Goal: Task Accomplishment & Management: Use online tool/utility

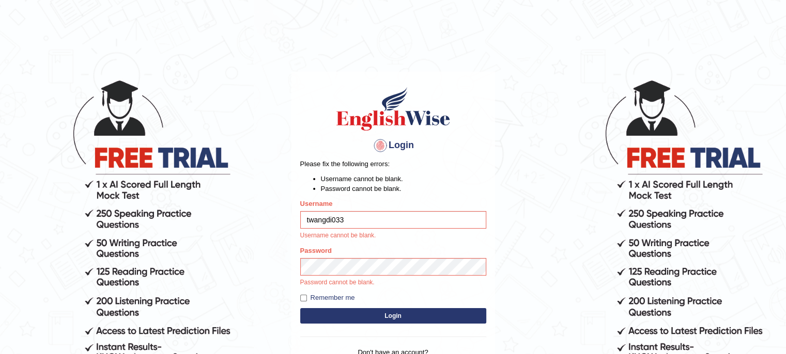
click at [386, 318] on button "Login" at bounding box center [393, 315] width 186 height 15
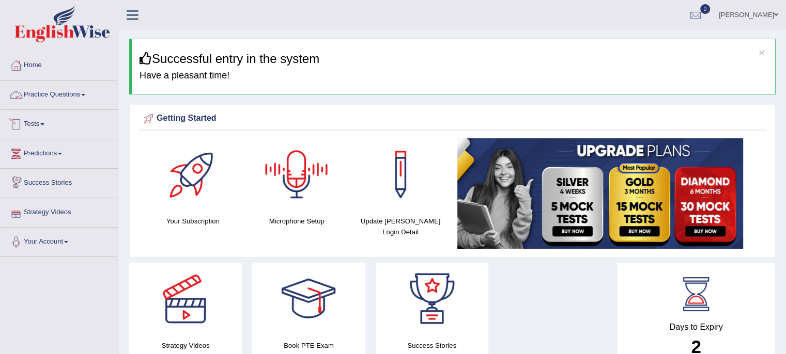
click at [81, 96] on link "Practice Questions" at bounding box center [60, 94] width 118 height 26
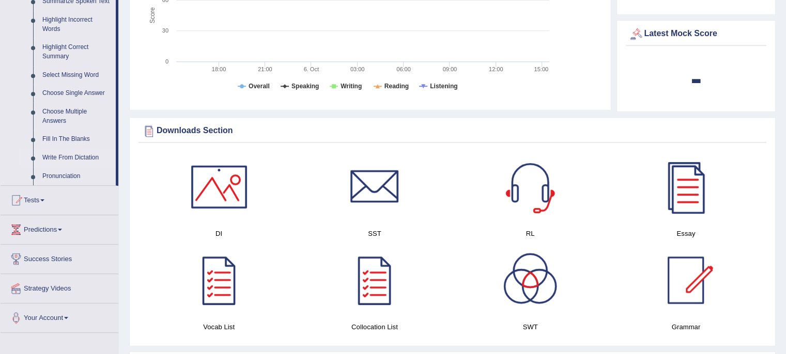
scroll to position [568, 0]
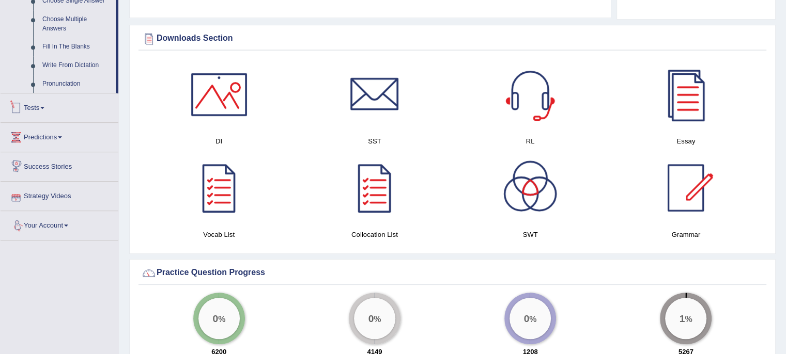
click at [40, 106] on link "Tests" at bounding box center [60, 106] width 118 height 26
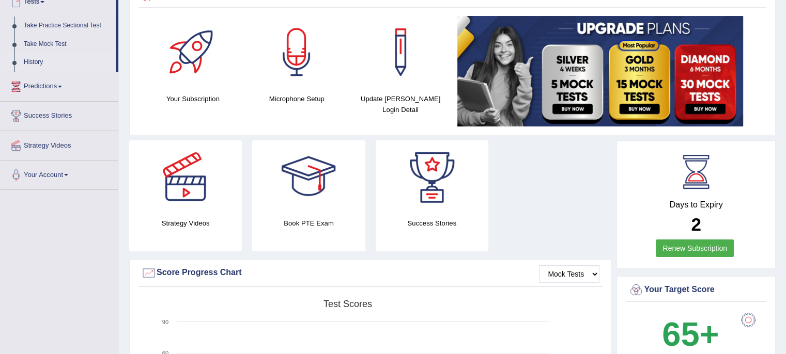
scroll to position [71, 0]
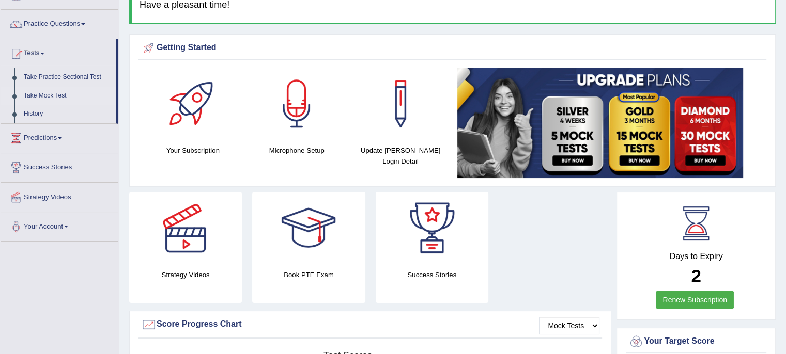
click at [56, 95] on link "Take Mock Test" at bounding box center [67, 96] width 97 height 19
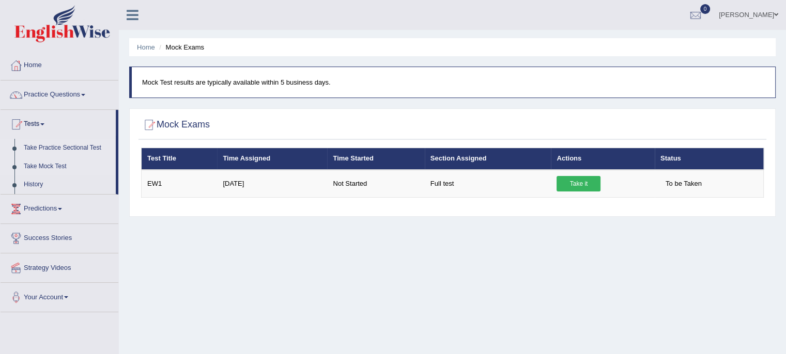
click at [67, 148] on link "Take Practice Sectional Test" at bounding box center [67, 148] width 97 height 19
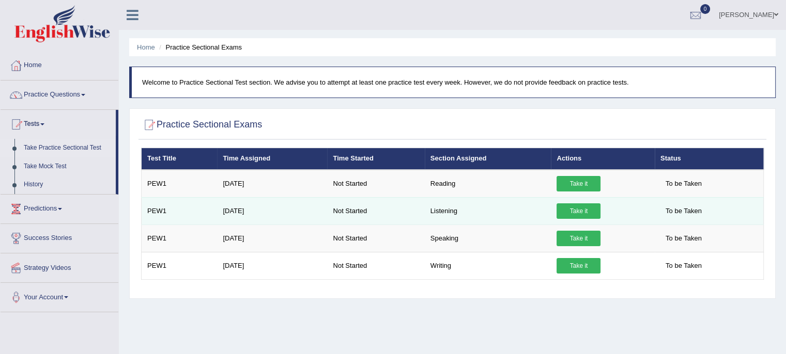
click at [573, 208] on link "Take it" at bounding box center [578, 210] width 44 height 15
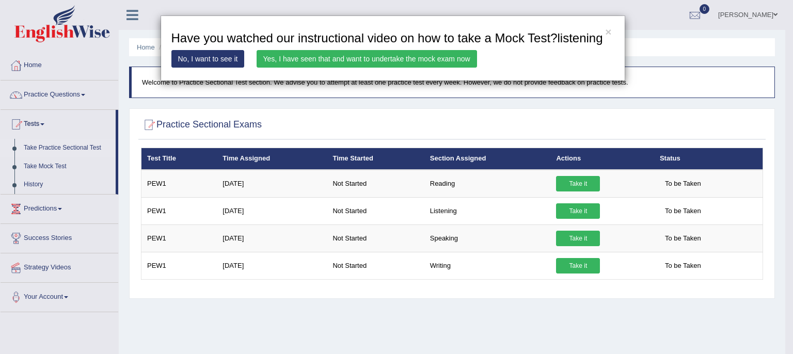
click at [338, 55] on link "Yes, I have seen that and want to undertake the mock exam now" at bounding box center [367, 59] width 221 height 18
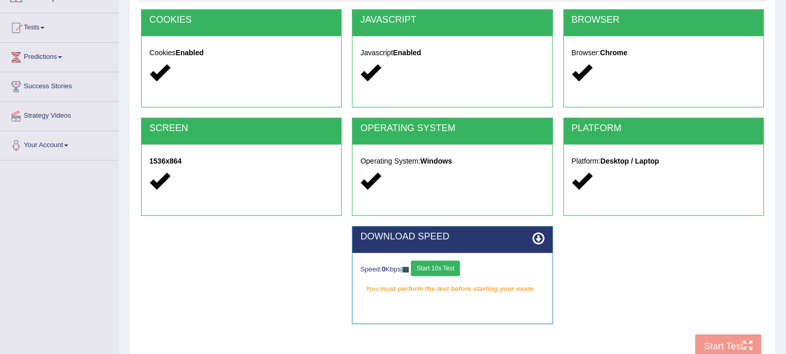
scroll to position [85, 0]
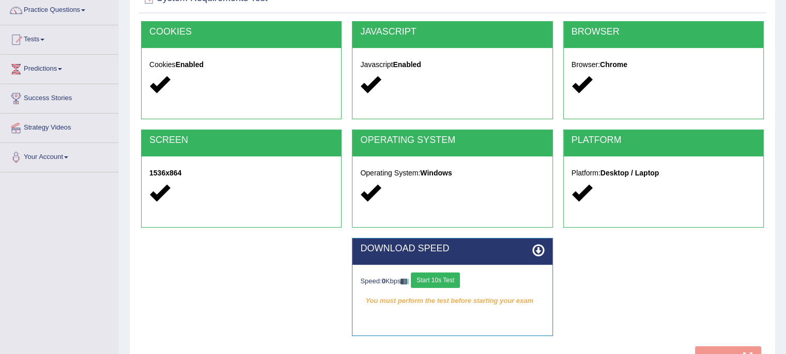
click at [169, 37] on div "COOKIES" at bounding box center [241, 35] width 199 height 26
click at [397, 40] on div "JAVASCRIPT" at bounding box center [451, 35] width 199 height 26
click at [603, 23] on div "BROWSER" at bounding box center [662, 35] width 199 height 26
click at [175, 170] on strong "1536x864" at bounding box center [165, 173] width 32 height 8
click at [395, 163] on div "Operating System: Windows" at bounding box center [451, 184] width 199 height 56
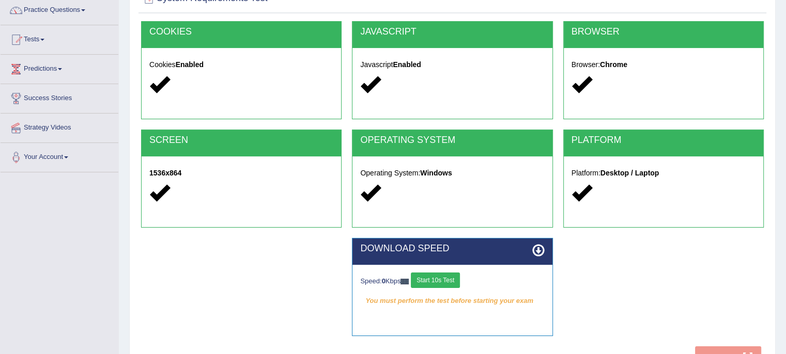
click at [633, 170] on strong "Desktop / Laptop" at bounding box center [629, 173] width 59 height 8
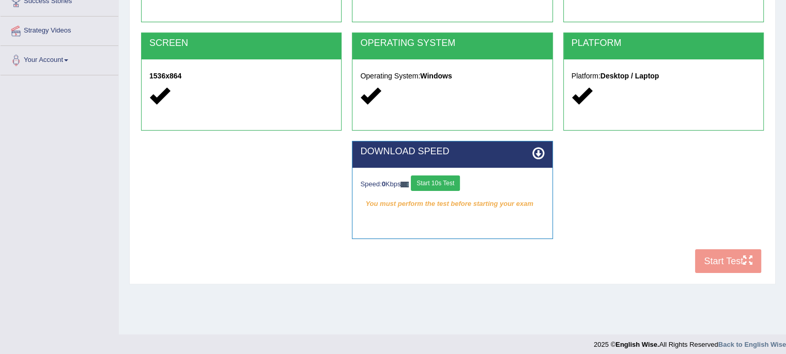
scroll to position [188, 0]
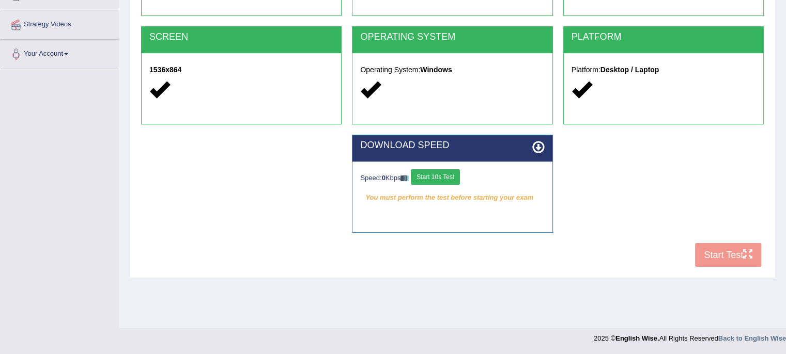
click at [440, 180] on button "Start 10s Test" at bounding box center [435, 176] width 49 height 15
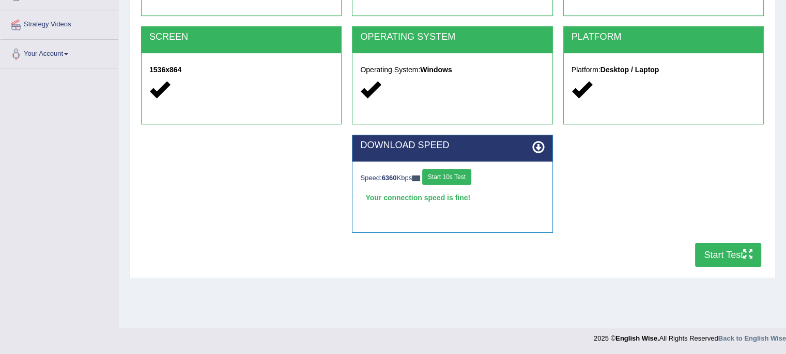
click at [441, 180] on button "Start 10s Test" at bounding box center [446, 176] width 49 height 15
click at [448, 178] on button "Start 10s Test" at bounding box center [446, 176] width 49 height 15
click at [460, 173] on button "Start 10s Test" at bounding box center [446, 176] width 49 height 15
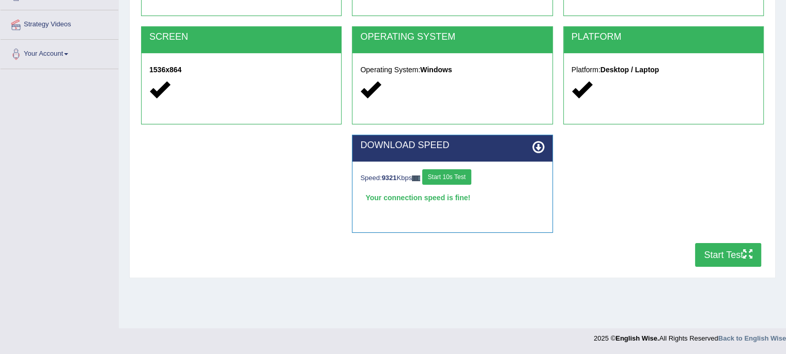
click at [719, 249] on button "Start Test" at bounding box center [728, 255] width 66 height 24
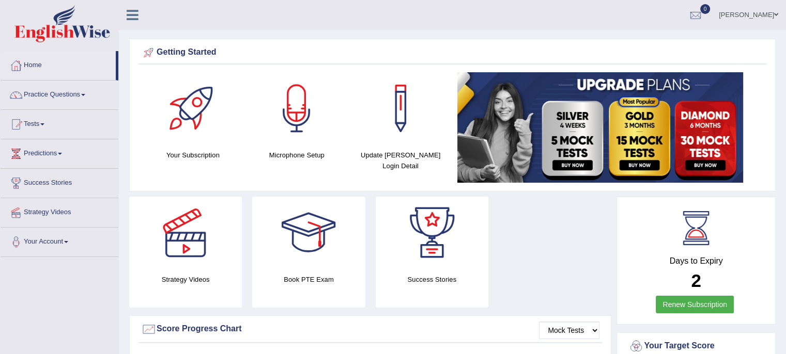
click at [44, 124] on span at bounding box center [42, 124] width 4 height 2
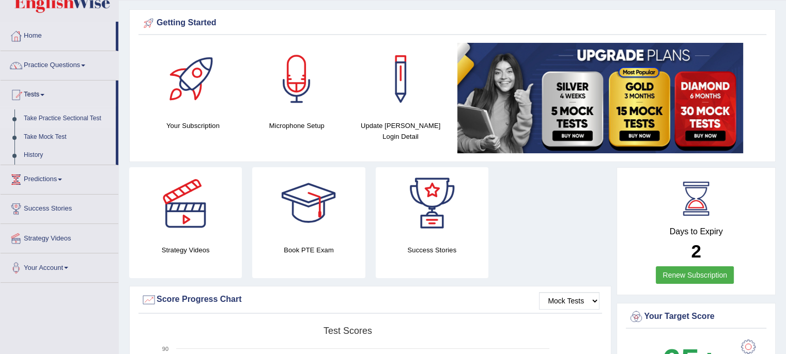
scroll to position [52, 0]
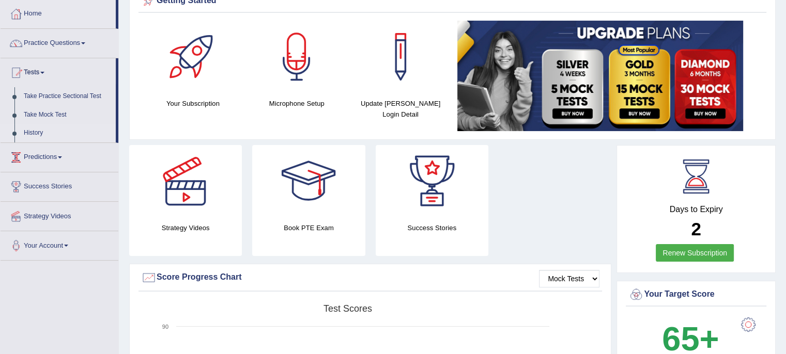
click at [34, 135] on link "History" at bounding box center [67, 133] width 97 height 19
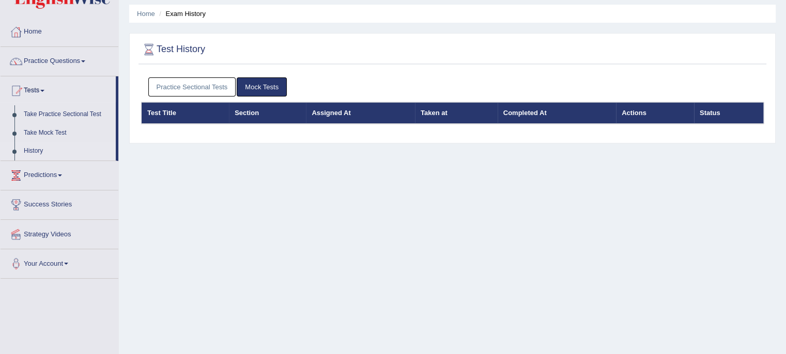
scroll to position [33, 0]
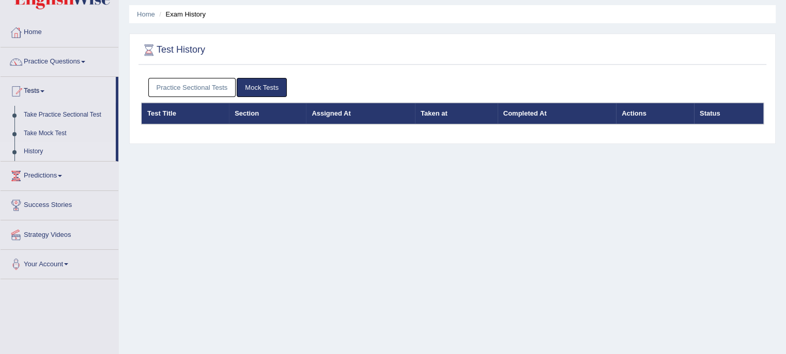
click at [201, 85] on link "Practice Sectional Tests" at bounding box center [192, 87] width 88 height 19
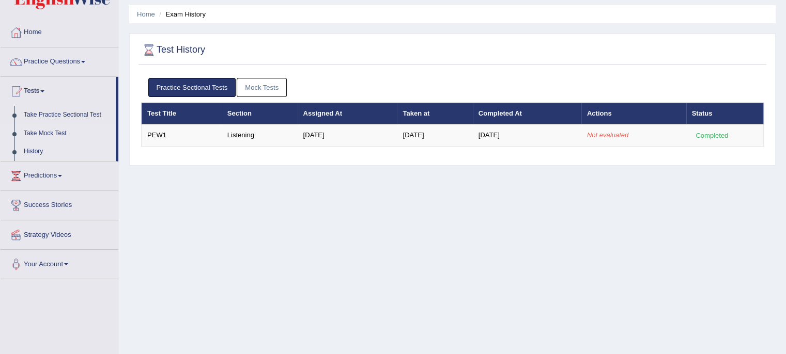
click at [49, 131] on link "Take Mock Test" at bounding box center [67, 133] width 97 height 19
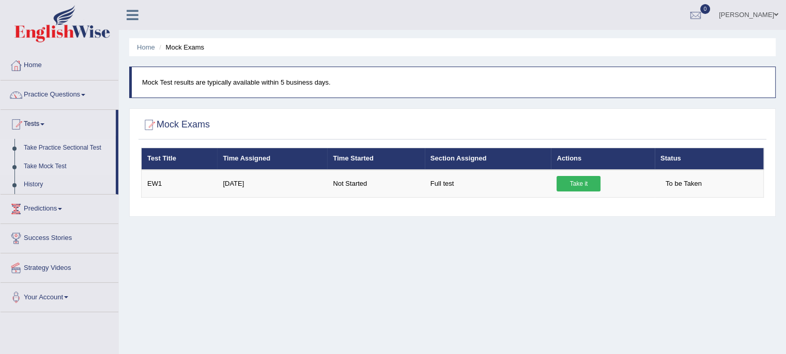
click at [83, 147] on link "Take Practice Sectional Test" at bounding box center [67, 148] width 97 height 19
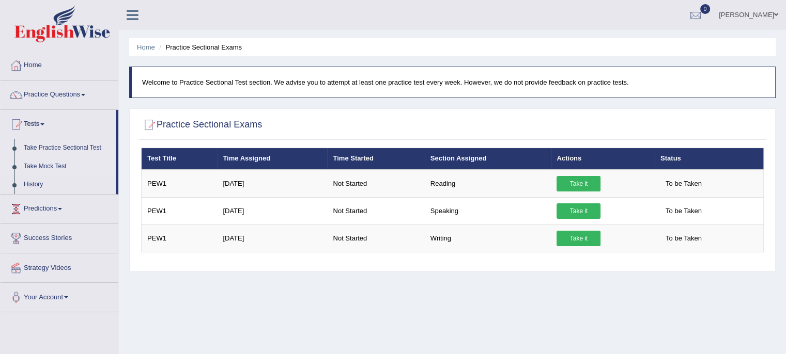
click at [65, 166] on link "Take Mock Test" at bounding box center [67, 167] width 97 height 19
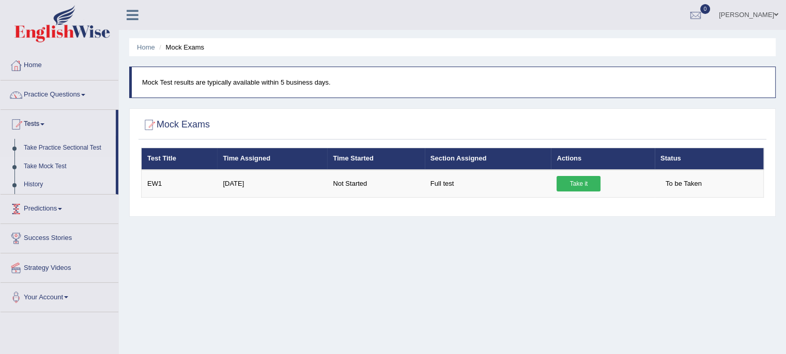
click at [37, 182] on link "History" at bounding box center [67, 185] width 97 height 19
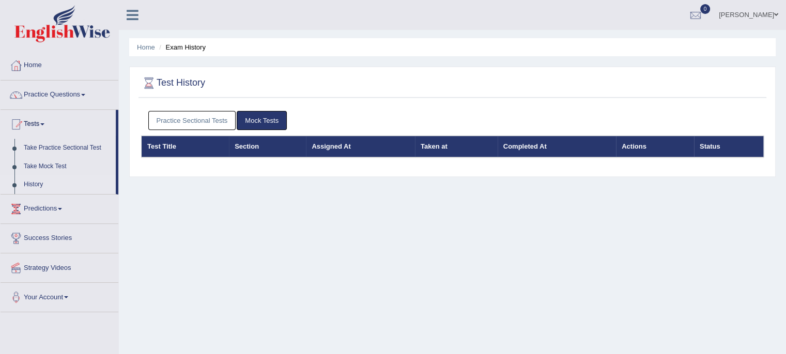
click at [32, 183] on link "History" at bounding box center [67, 185] width 97 height 19
